Goal: Task Accomplishment & Management: Manage account settings

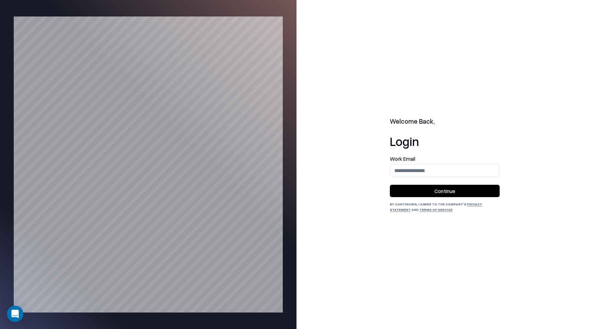
click at [430, 177] on form "Work Email Continue" at bounding box center [445, 176] width 110 height 41
click at [430, 175] on input "email" at bounding box center [444, 170] width 109 height 13
click at [427, 168] on input "**********" at bounding box center [444, 170] width 109 height 13
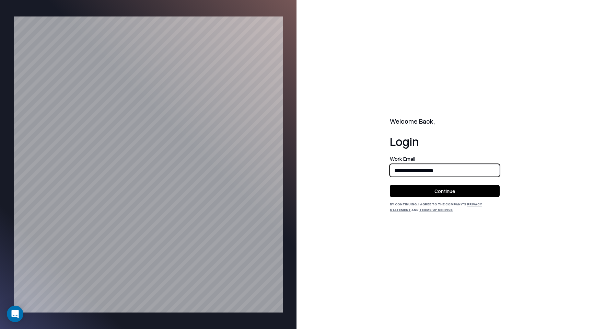
type input "**********"
click at [460, 196] on button "Continue" at bounding box center [445, 191] width 110 height 12
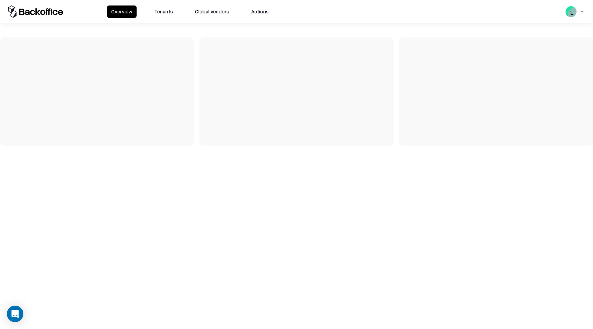
click at [166, 15] on button "Tenants" at bounding box center [163, 11] width 27 height 12
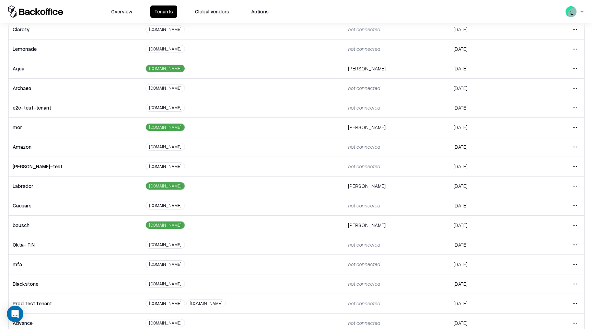
scroll to position [77, 0]
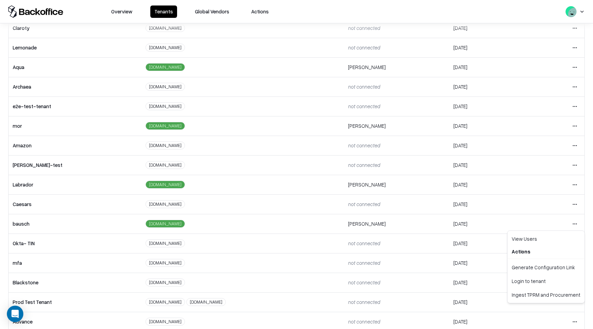
click at [577, 225] on html "Overview Tenants Global Vendors Actions Tenants Add Tenant Tenant name Domain A…" at bounding box center [296, 164] width 593 height 329
click at [550, 286] on div "Login to tenant" at bounding box center [546, 281] width 74 height 14
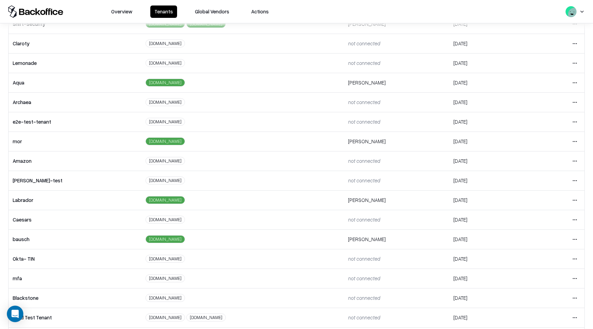
scroll to position [88, 0]
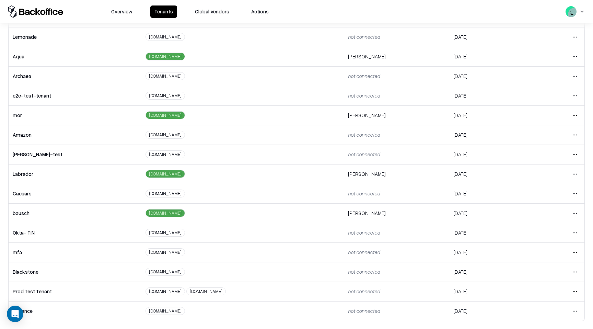
click at [579, 193] on html "Overview Tenants Global Vendors Actions Tenants Add Tenant Tenant name Domain A…" at bounding box center [296, 164] width 593 height 329
click at [548, 255] on div "Login to tenant" at bounding box center [546, 251] width 74 height 14
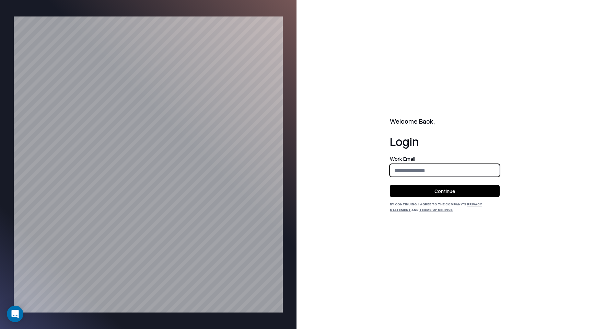
click at [431, 174] on input "email" at bounding box center [444, 170] width 109 height 13
type input "**********"
click at [434, 194] on button "Continue" at bounding box center [445, 191] width 110 height 12
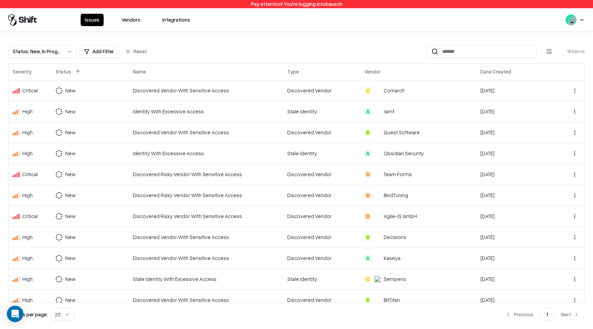
click at [133, 19] on button "Vendors" at bounding box center [130, 20] width 27 height 12
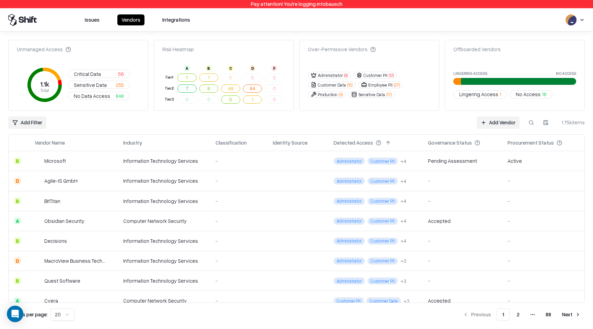
click at [535, 123] on button at bounding box center [531, 122] width 12 height 12
type input "*******"
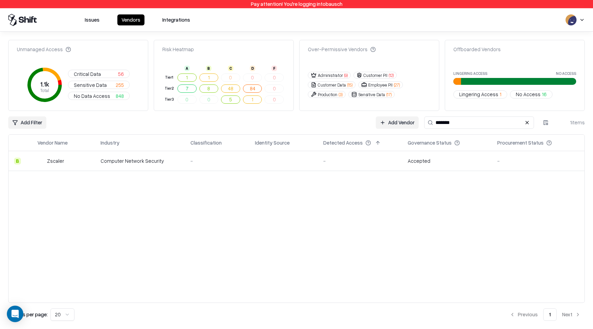
click at [421, 161] on div "Accepted" at bounding box center [419, 160] width 23 height 7
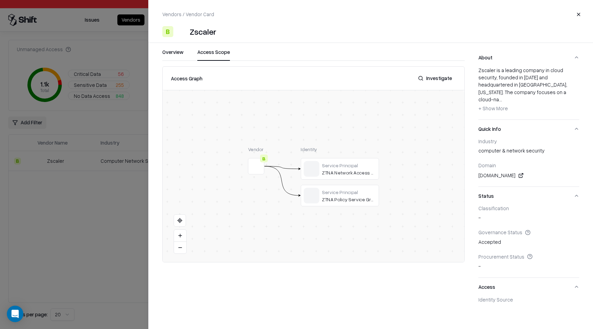
click at [205, 50] on button "Access Scope" at bounding box center [213, 54] width 33 height 12
click at [580, 16] on button "Close" at bounding box center [579, 14] width 12 height 12
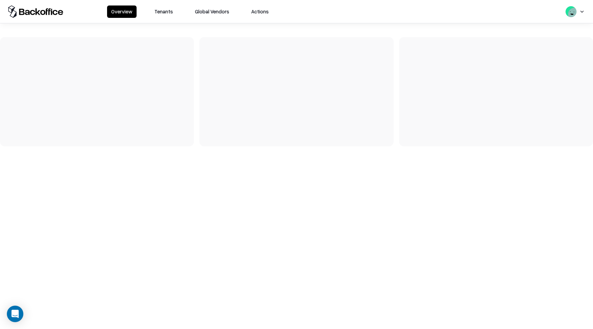
click at [155, 12] on button "Tenants" at bounding box center [163, 11] width 27 height 12
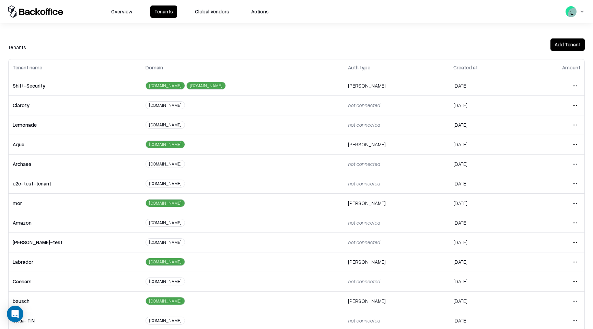
click at [574, 284] on html "Overview Tenants Global Vendors Actions Tenants Add Tenant Tenant name Domain A…" at bounding box center [296, 164] width 593 height 329
click at [543, 253] on div "Login to tenant" at bounding box center [546, 253] width 74 height 14
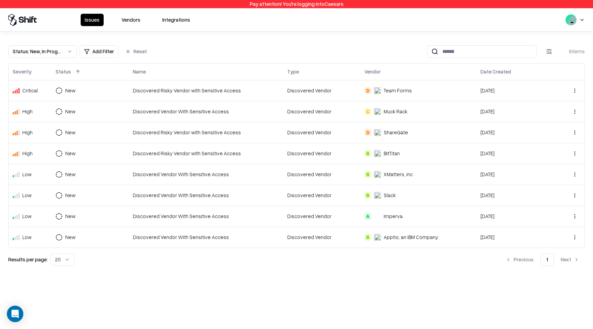
click at [122, 22] on button "Vendors" at bounding box center [130, 20] width 27 height 12
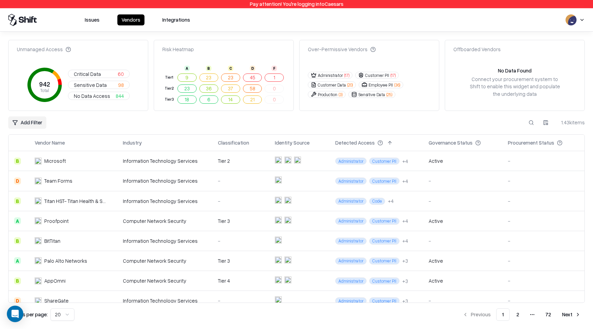
click at [533, 124] on button at bounding box center [531, 122] width 12 height 12
click at [507, 123] on input at bounding box center [479, 122] width 110 height 12
type input "*"
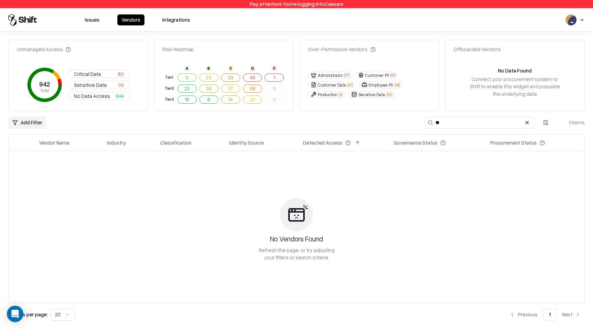
type input "*"
